Goal: Transaction & Acquisition: Purchase product/service

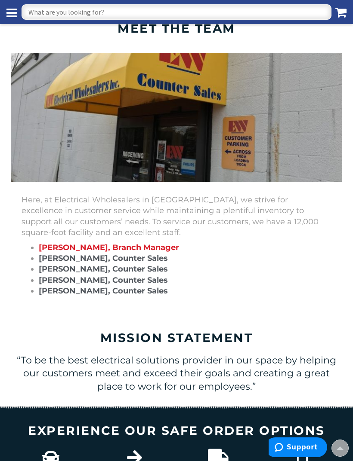
scroll to position [653, 0]
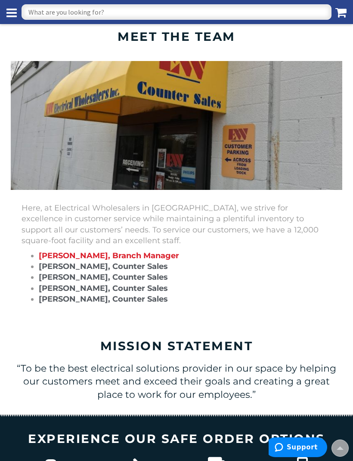
click at [49, 251] on strong "[PERSON_NAME], Branch Manager" at bounding box center [109, 255] width 140 height 9
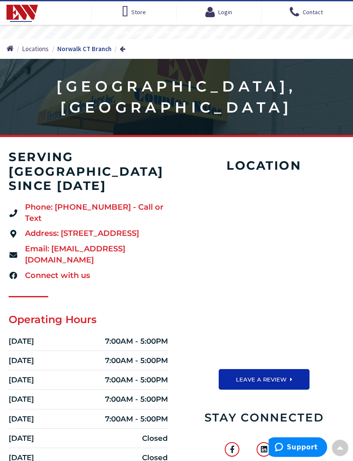
scroll to position [0, 0]
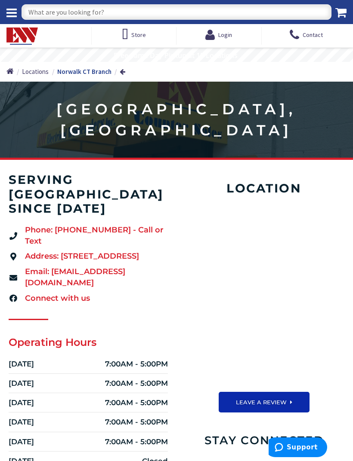
click at [12, 17] on icon at bounding box center [11, 13] width 10 height 12
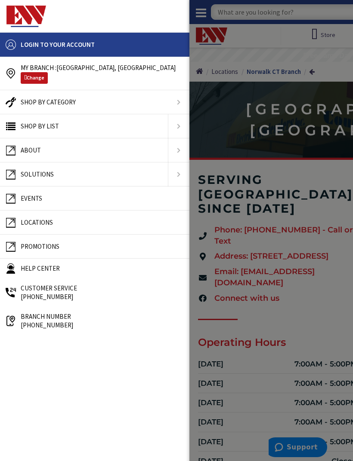
click at [44, 102] on link at bounding box center [94, 102] width 189 height 24
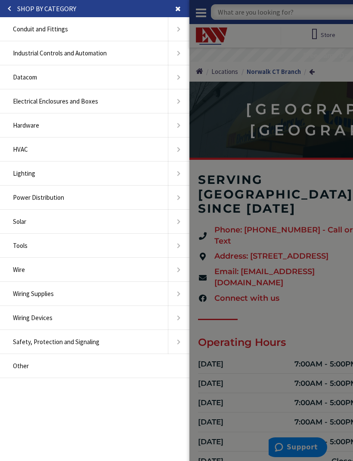
click at [25, 268] on span "Wire" at bounding box center [19, 270] width 12 height 8
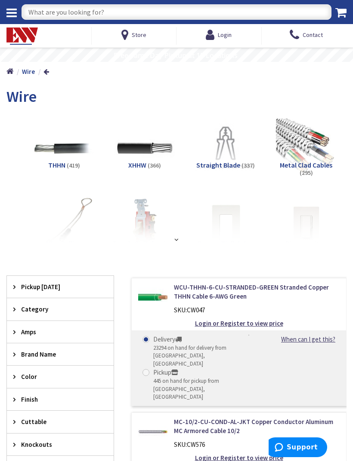
click at [319, 159] on img at bounding box center [306, 149] width 60 height 60
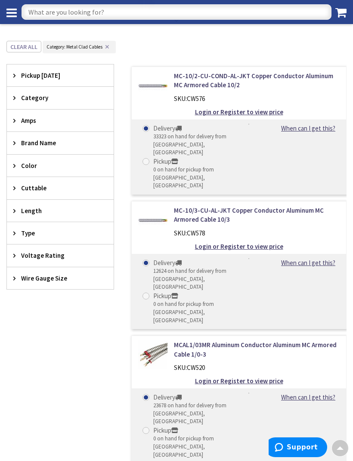
scroll to position [201, 0]
click at [31, 120] on span "Amps" at bounding box center [56, 120] width 70 height 9
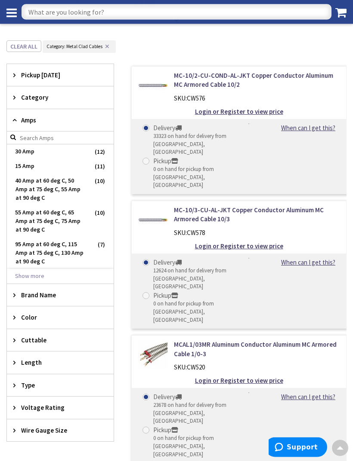
scroll to position [202, 0]
click at [28, 95] on span "Category" at bounding box center [56, 97] width 70 height 9
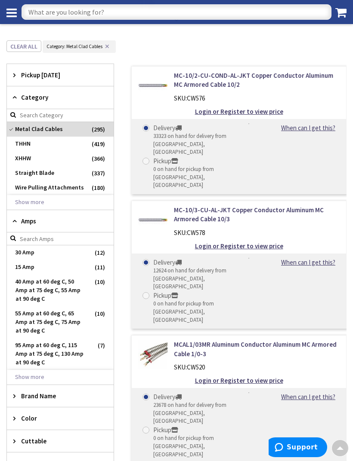
click at [30, 96] on span "Category" at bounding box center [56, 97] width 70 height 9
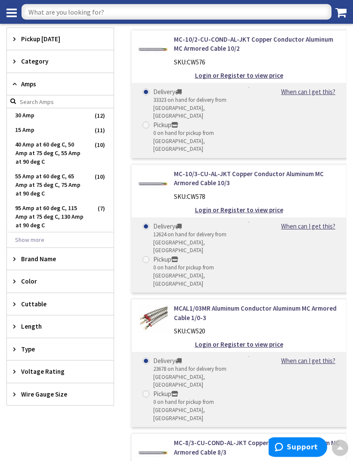
scroll to position [237, 0]
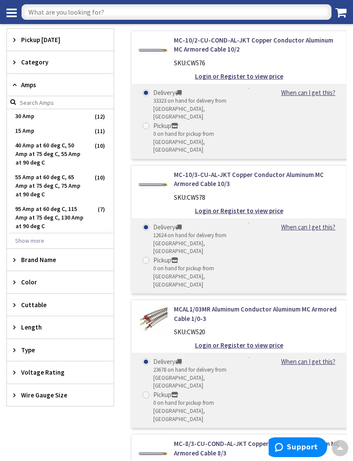
click at [28, 215] on span "95 Amp at 60 deg C, 115 Amp at 75 deg C, 130 Amp at 90 deg C" at bounding box center [60, 218] width 107 height 32
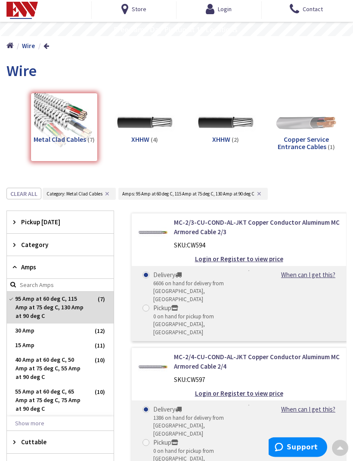
scroll to position [0, 0]
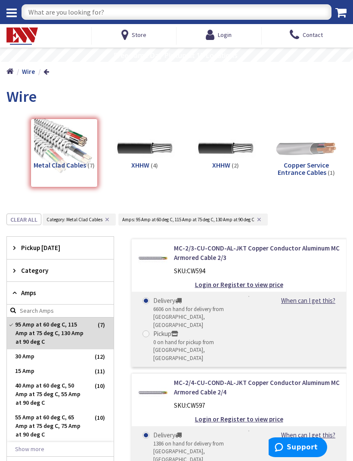
click at [215, 12] on input "text" at bounding box center [176, 11] width 310 height 15
type input "1/0 mc"
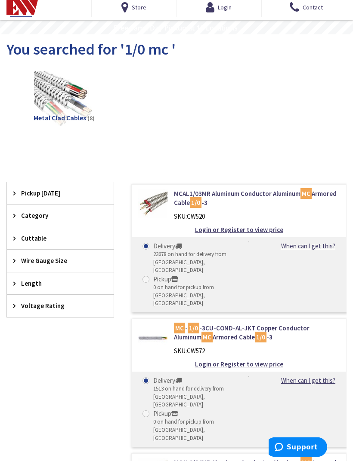
scroll to position [28, 0]
click at [323, 197] on link "MCAL1/03MR Aluminum Conductor Aluminum MC Armored Cable 1/0 -3" at bounding box center [257, 198] width 166 height 18
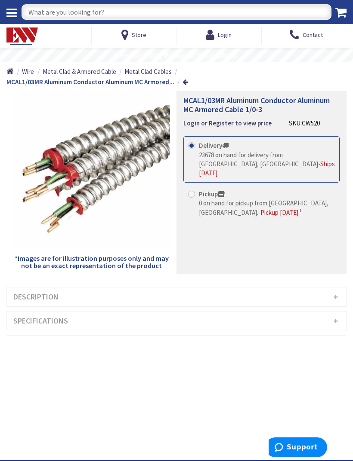
click at [31, 290] on h3 "Description" at bounding box center [176, 297] width 339 height 19
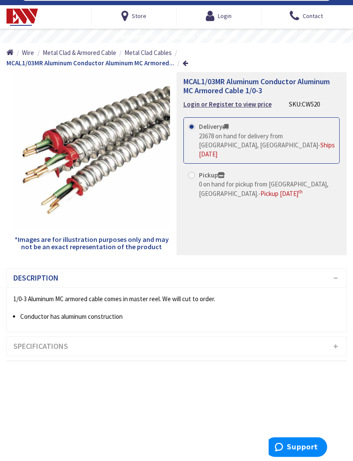
click at [31, 346] on h3 "Specifications" at bounding box center [176, 347] width 339 height 19
